Goal: Task Accomplishment & Management: Use online tool/utility

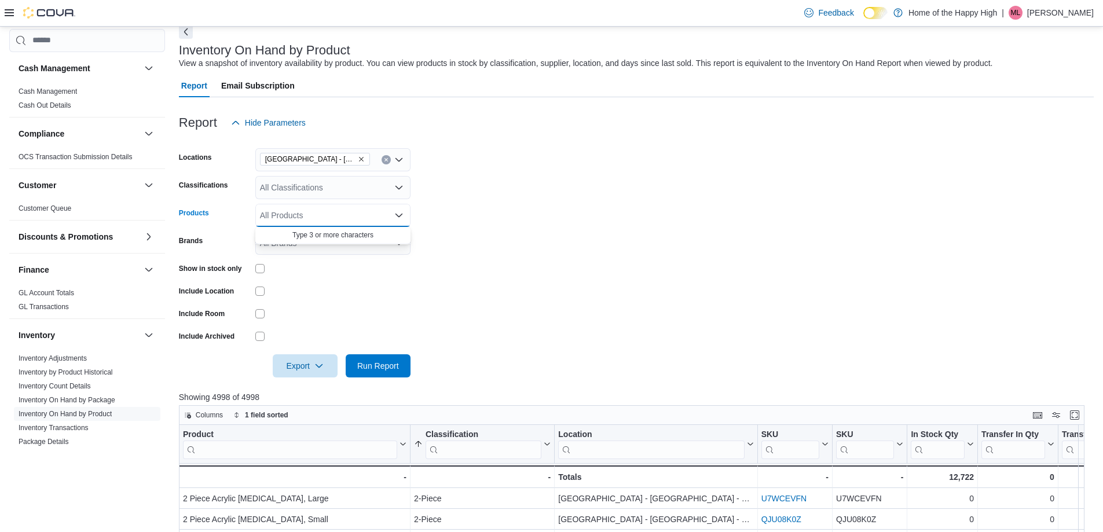
scroll to position [232, 0]
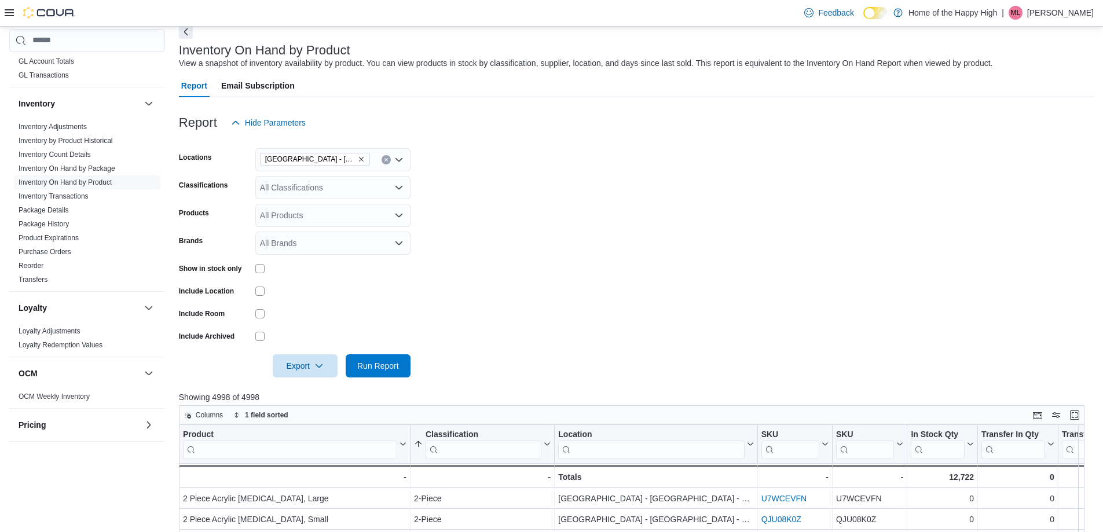
click at [516, 291] on form "Locations [GEOGRAPHIC_DATA] - [GEOGRAPHIC_DATA] - Fire & Flower Classifications…" at bounding box center [636, 255] width 915 height 243
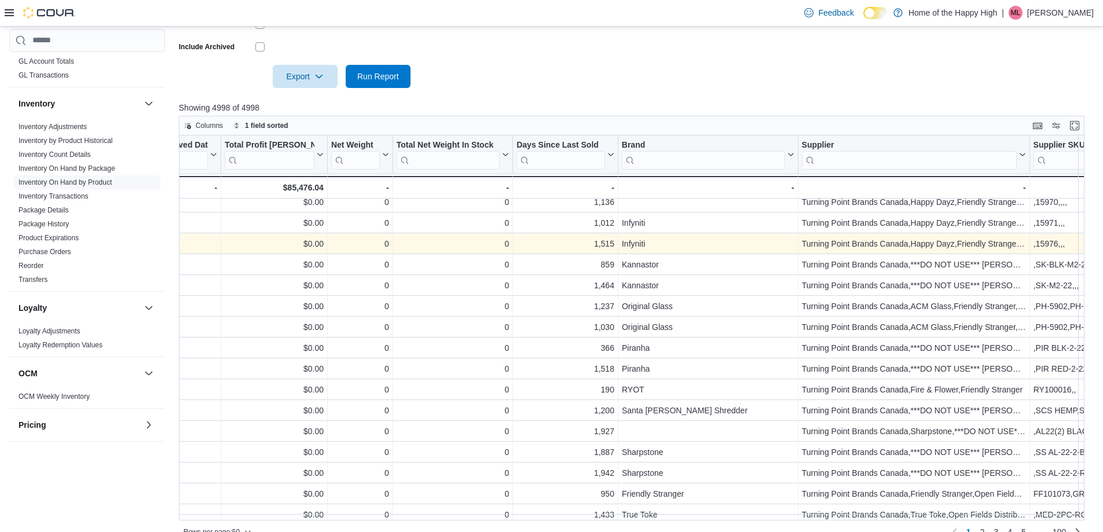
scroll to position [0, 1830]
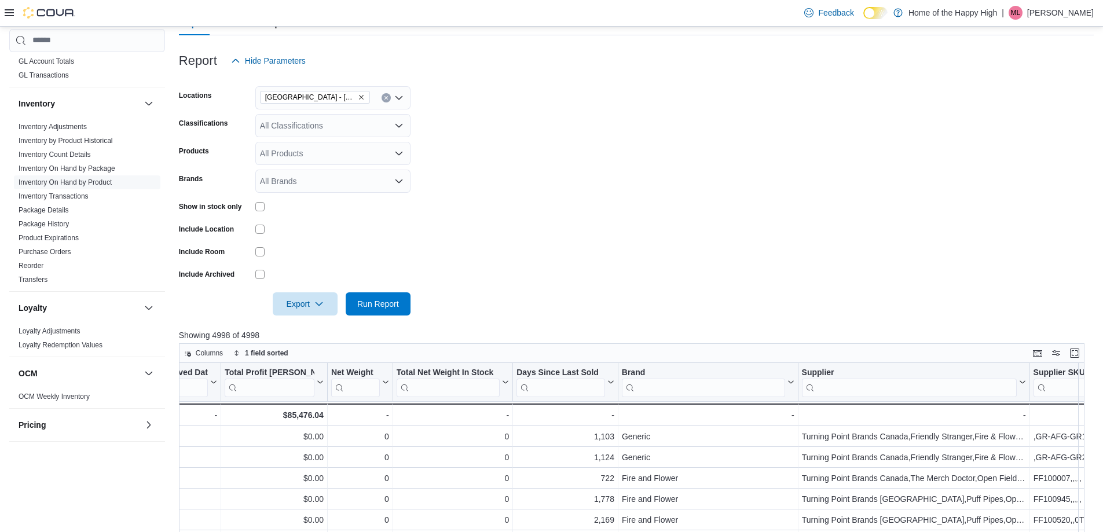
scroll to position [116, 0]
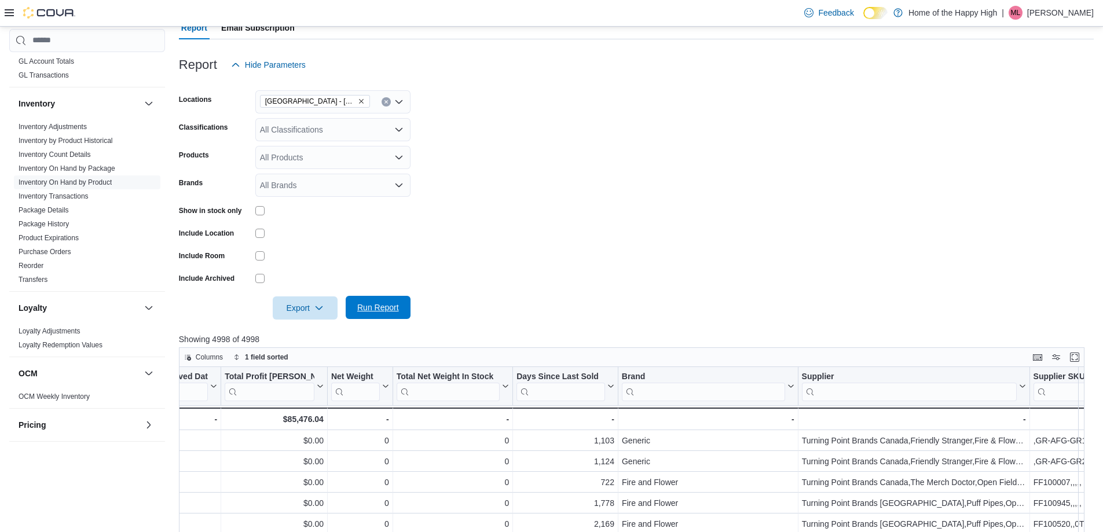
click at [360, 309] on span "Run Report" at bounding box center [378, 308] width 42 height 12
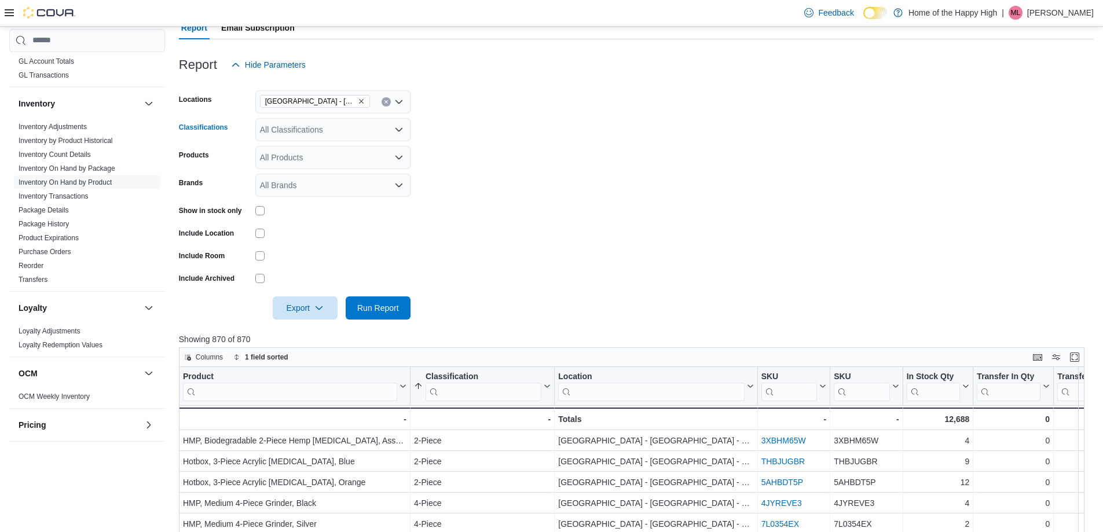
click at [331, 136] on div "All Classifications" at bounding box center [332, 129] width 155 height 23
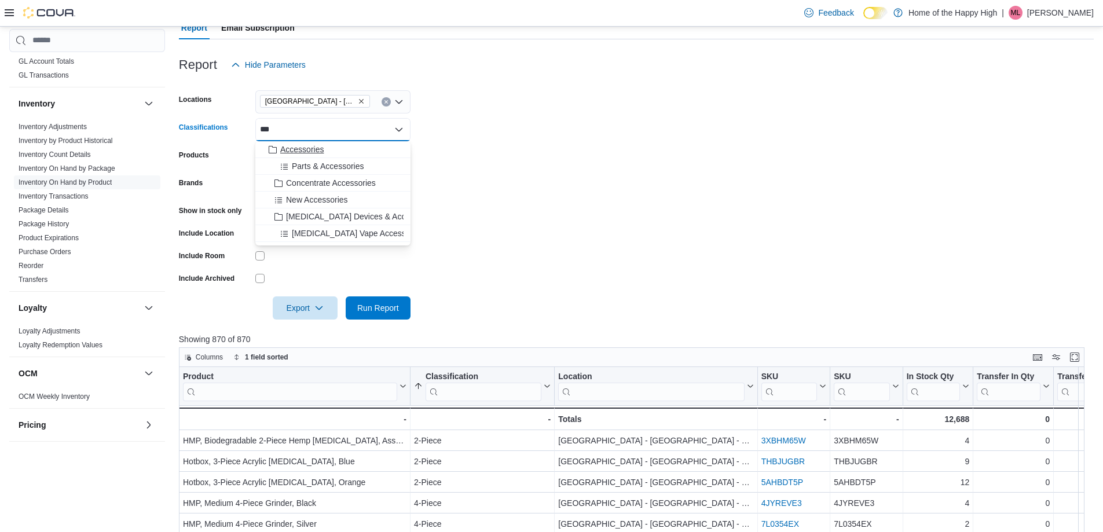
type input "***"
click at [312, 145] on span "Accessories" at bounding box center [301, 150] width 43 height 12
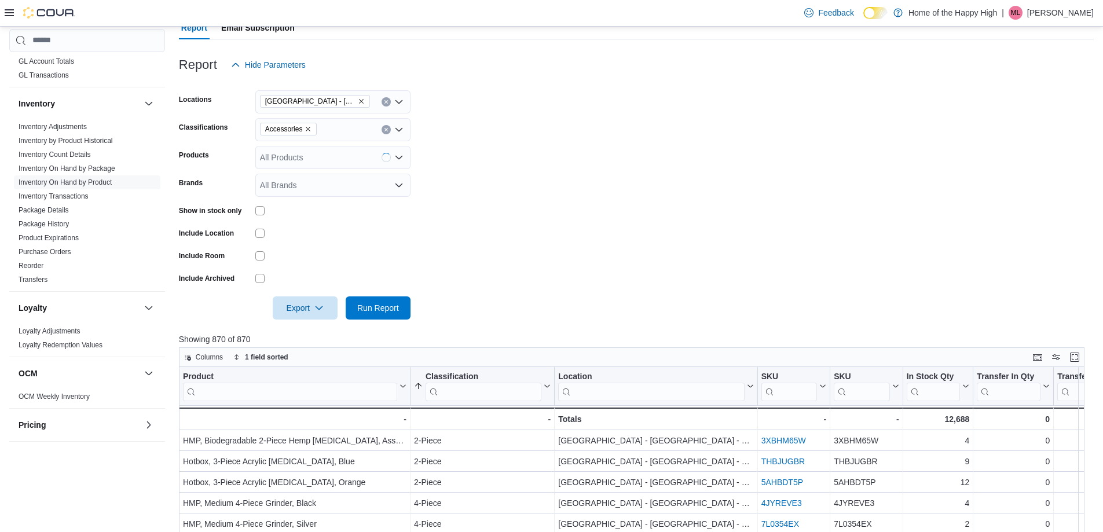
click at [528, 118] on form "Locations [GEOGRAPHIC_DATA] - [GEOGRAPHIC_DATA] - Fire & Flower Classifications…" at bounding box center [636, 197] width 915 height 243
click at [398, 310] on span "Run Report" at bounding box center [378, 308] width 42 height 12
click at [316, 309] on icon "button" at bounding box center [318, 307] width 9 height 9
click at [327, 334] on span "Export to Excel" at bounding box center [307, 331] width 52 height 9
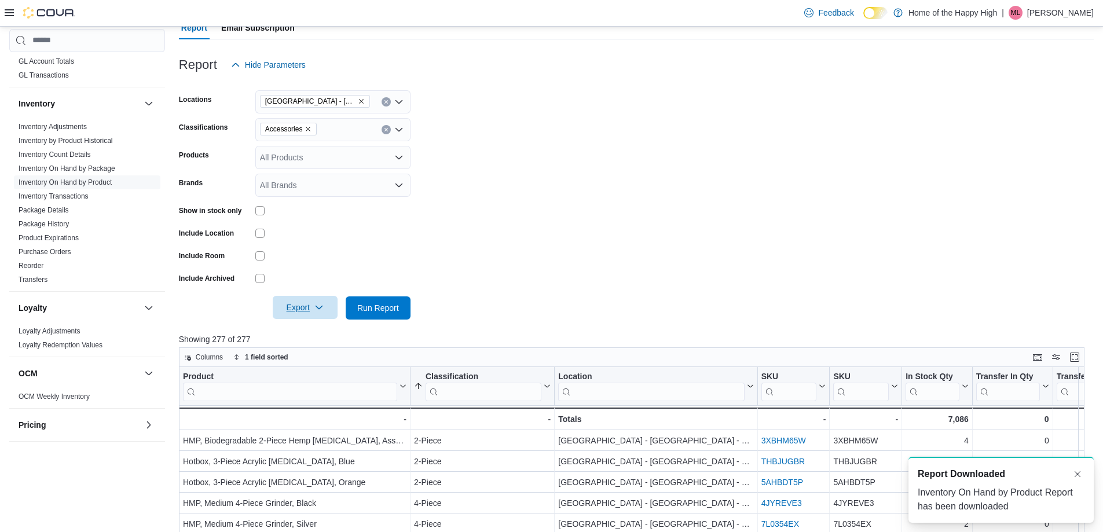
click at [944, 505] on div "Inventory On Hand by Product Report has been downloaded" at bounding box center [1001, 500] width 167 height 28
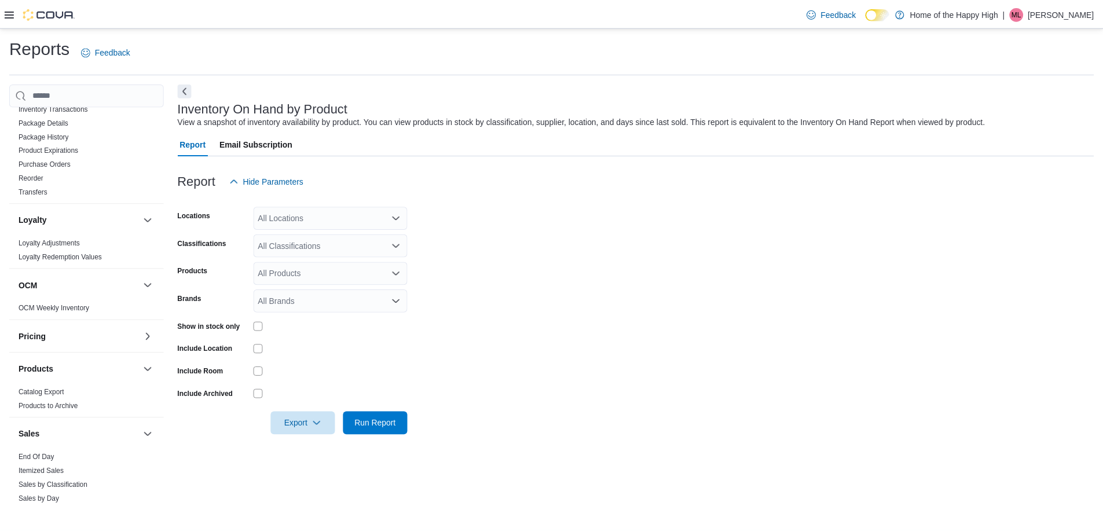
scroll to position [463, 0]
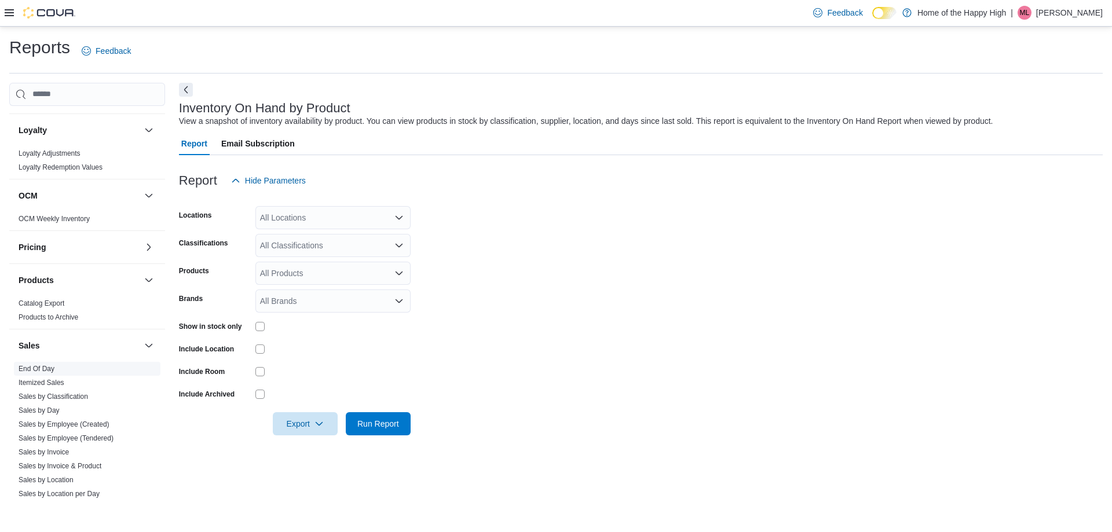
click at [49, 368] on link "End Of Day" at bounding box center [37, 369] width 36 height 8
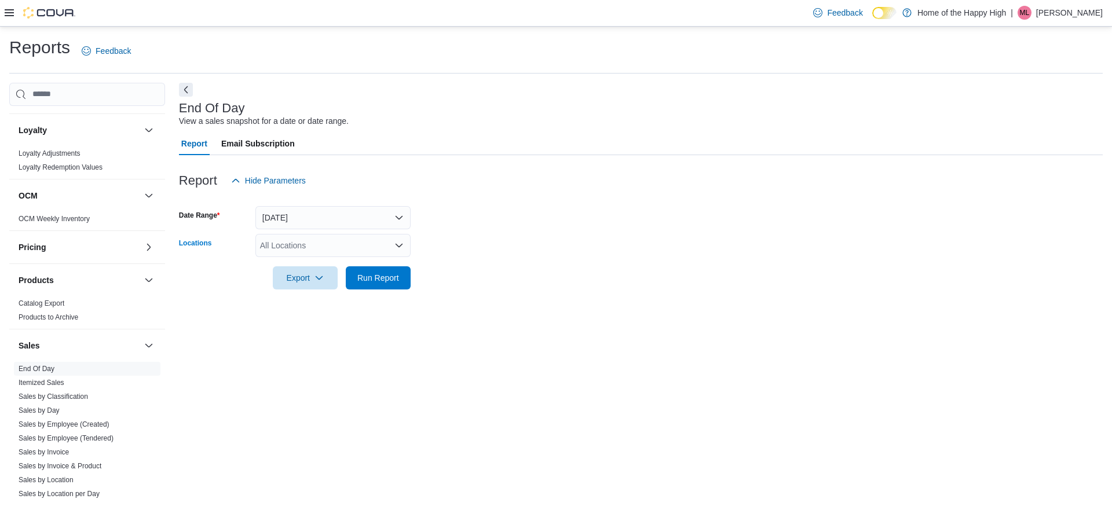
click at [340, 254] on div "All Locations" at bounding box center [332, 245] width 155 height 23
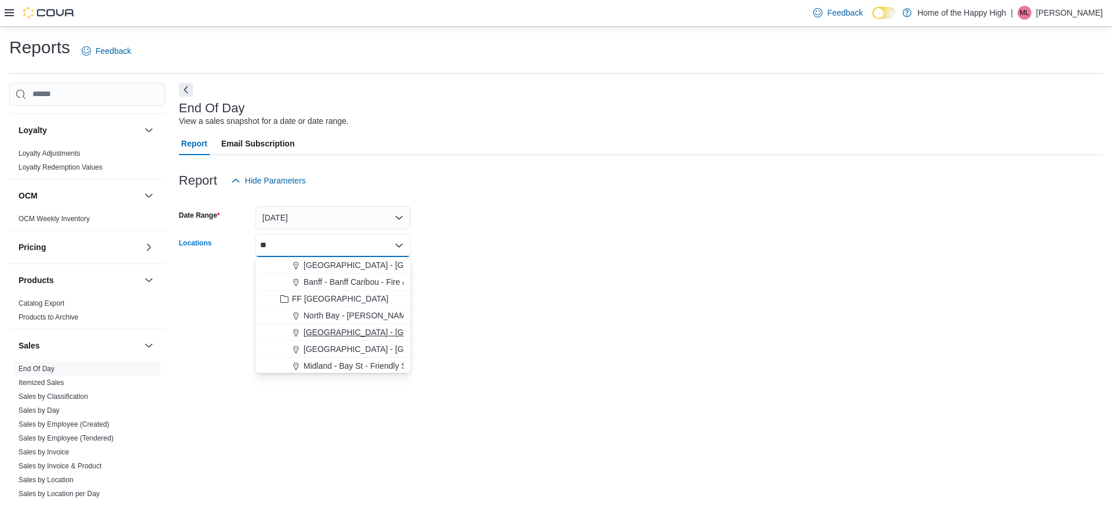
type input "**"
click at [360, 337] on span "[GEOGRAPHIC_DATA] - [GEOGRAPHIC_DATA] - Fire & Flower" at bounding box center [419, 333] width 232 height 12
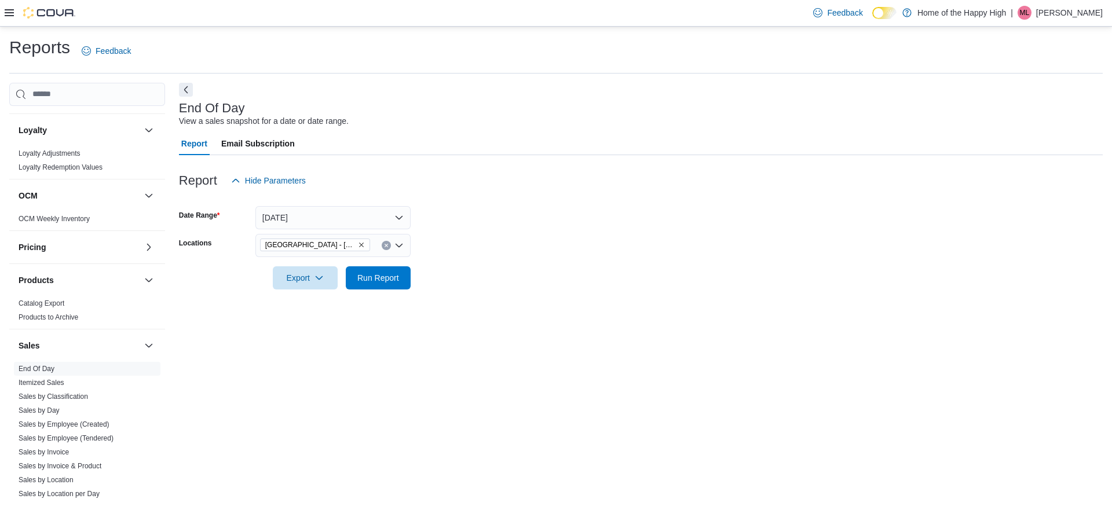
click at [676, 333] on div "End Of Day View a sales snapshot for a date or date range. Report Email Subscri…" at bounding box center [641, 294] width 924 height 422
click at [385, 287] on span "Run Report" at bounding box center [378, 277] width 51 height 23
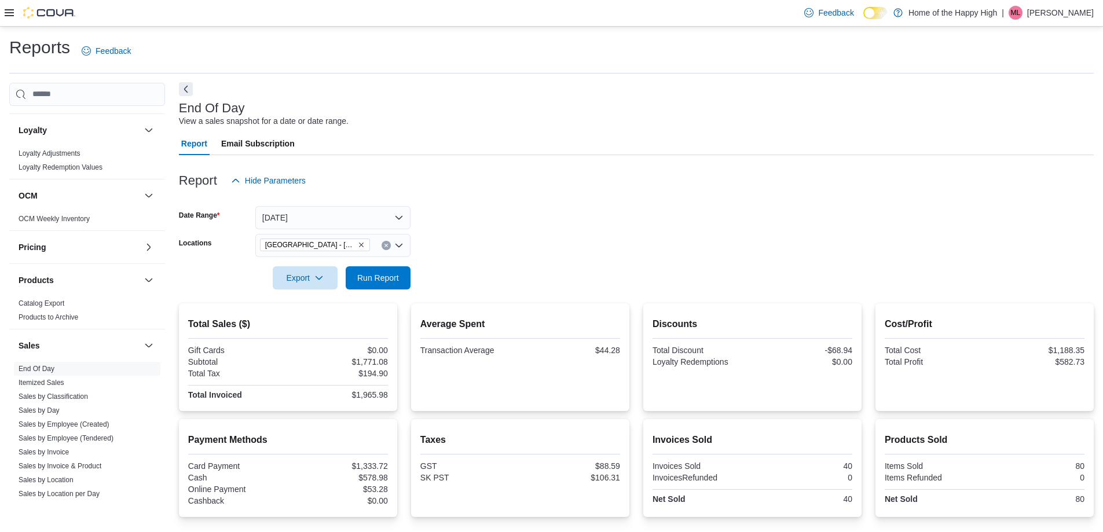
click at [180, 93] on button "Next" at bounding box center [186, 89] width 14 height 14
